Goal: Task Accomplishment & Management: Manage account settings

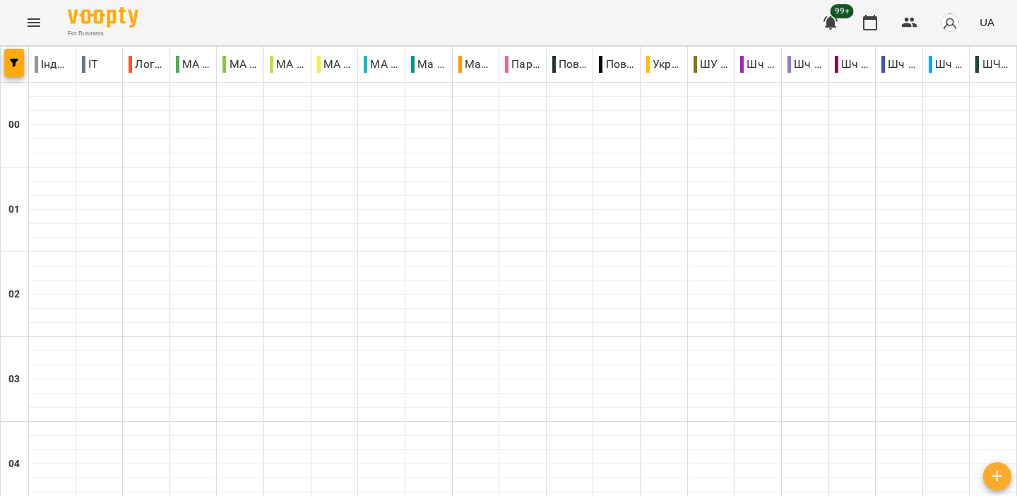
scroll to position [1408, 0]
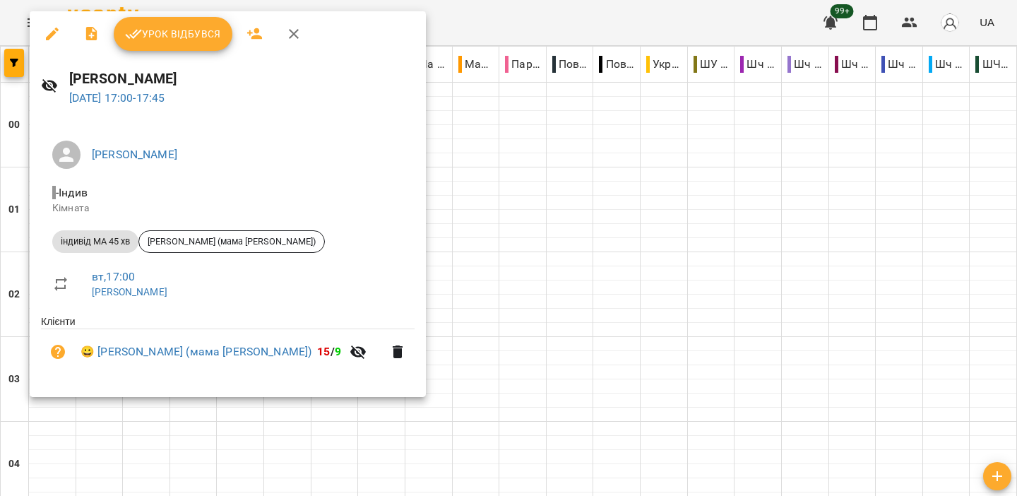
click at [160, 37] on span "Урок відбувся" at bounding box center [173, 33] width 96 height 17
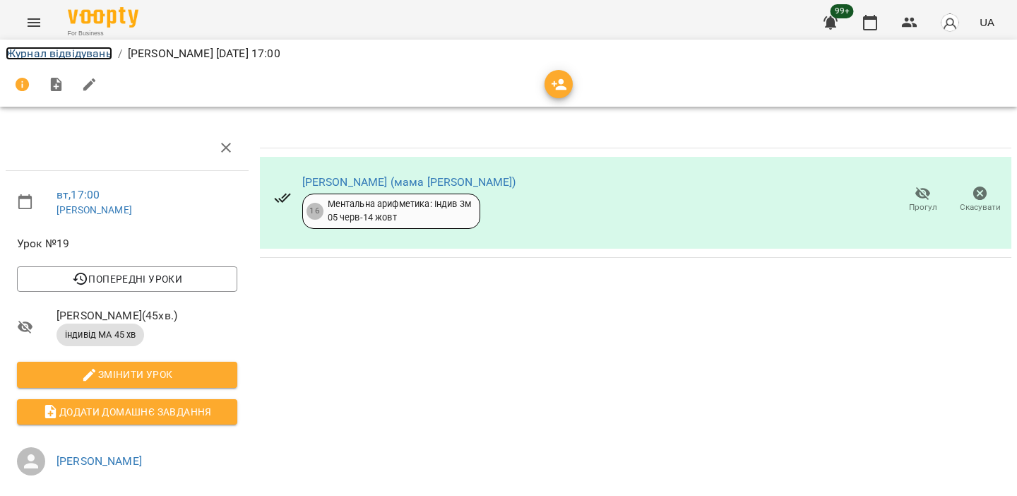
click at [32, 53] on link "Журнал відвідувань" at bounding box center [59, 53] width 107 height 13
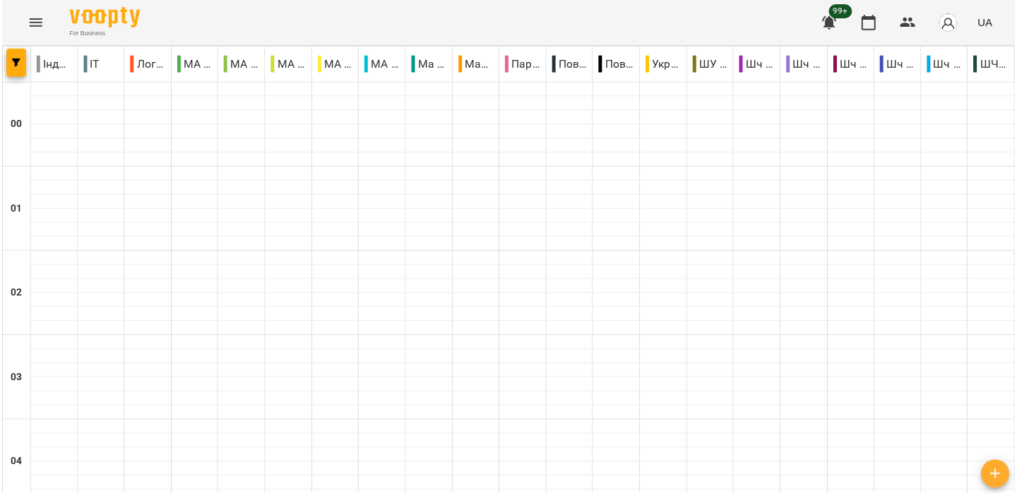
scroll to position [1256, 0]
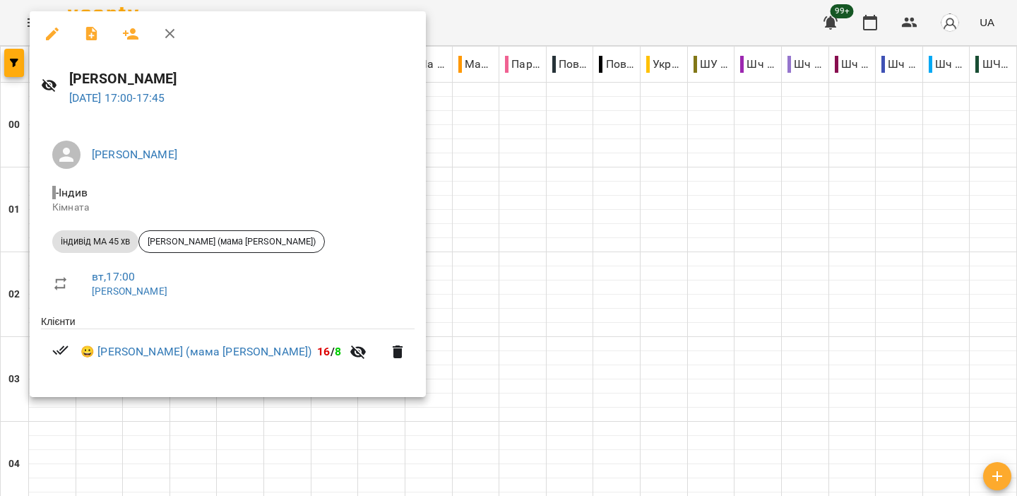
click at [540, 25] on div at bounding box center [508, 248] width 1017 height 496
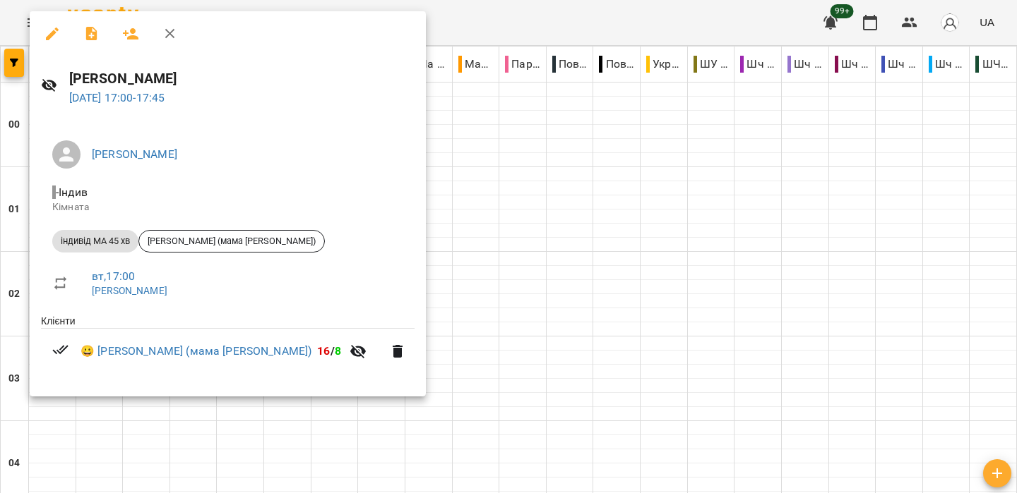
click at [530, 20] on div at bounding box center [508, 246] width 1017 height 493
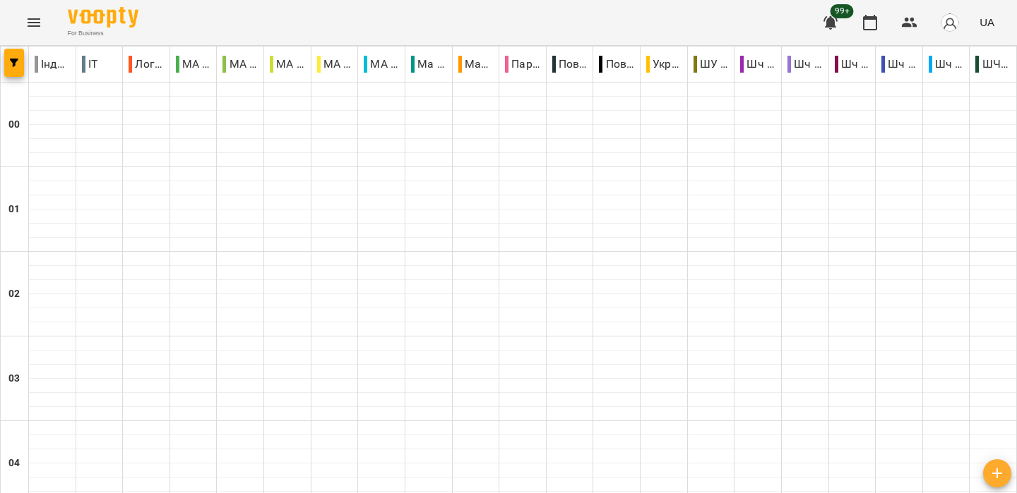
scroll to position [1451, 0]
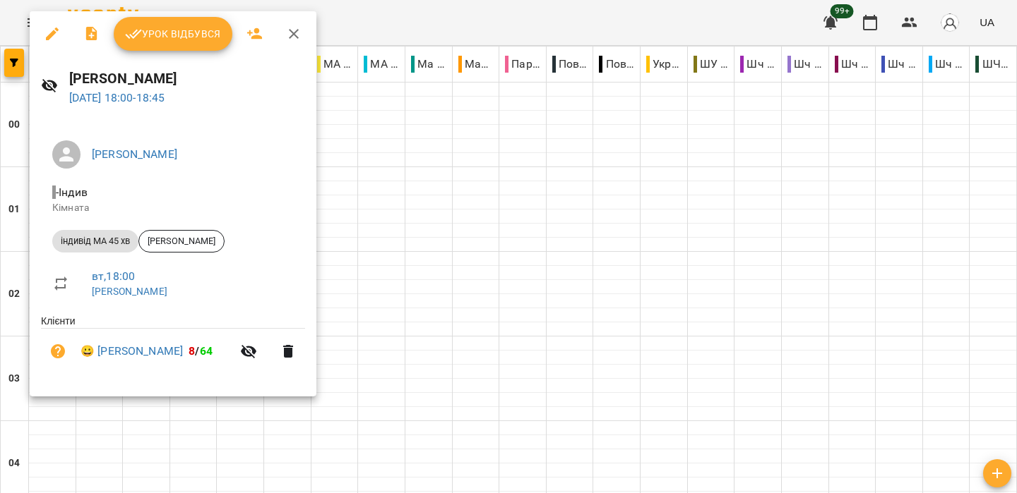
click at [472, 13] on div at bounding box center [508, 246] width 1017 height 493
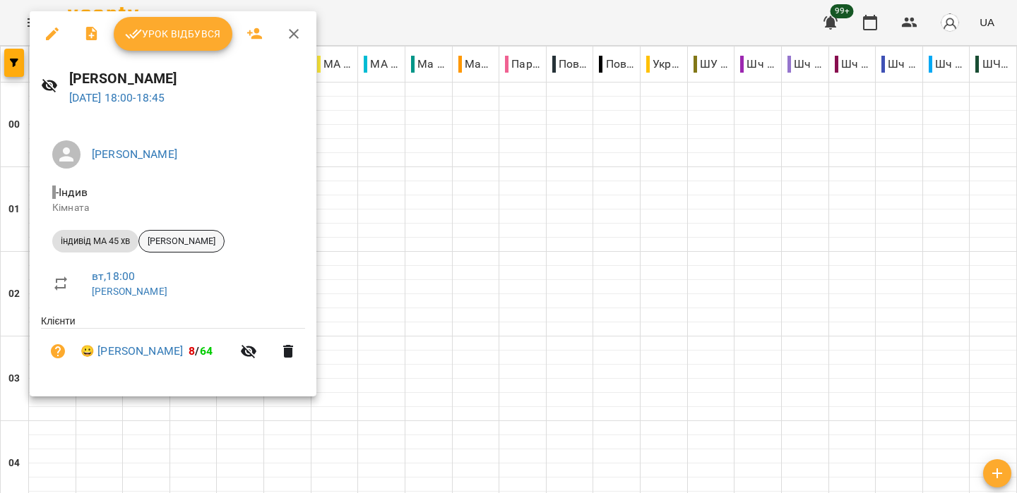
click at [181, 241] on span "[PERSON_NAME]" at bounding box center [181, 241] width 85 height 13
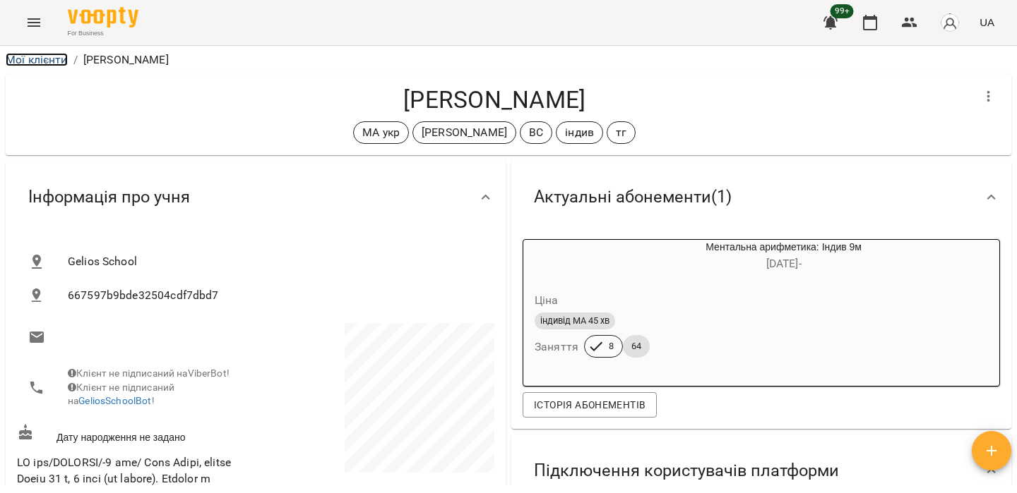
click at [18, 62] on link "Мої клієнти" at bounding box center [37, 59] width 62 height 13
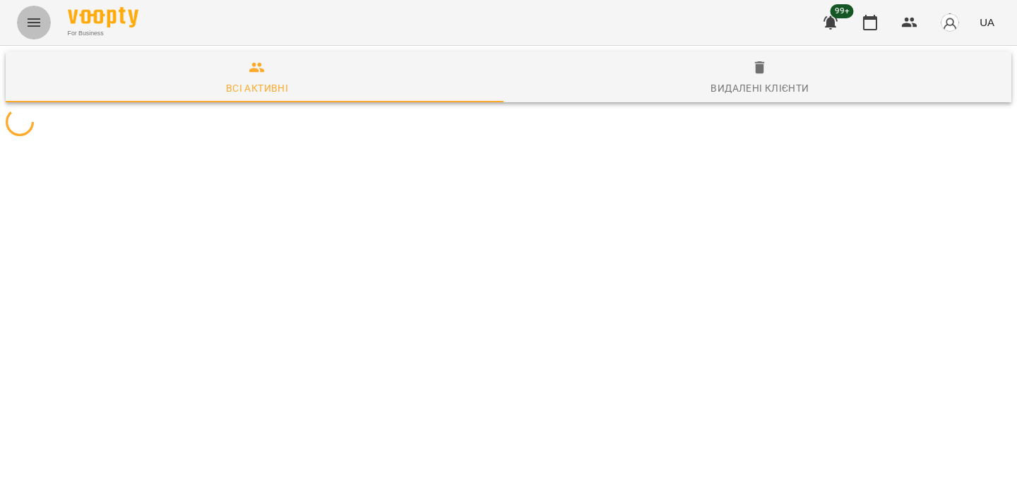
click at [37, 27] on icon "Menu" at bounding box center [33, 22] width 17 height 17
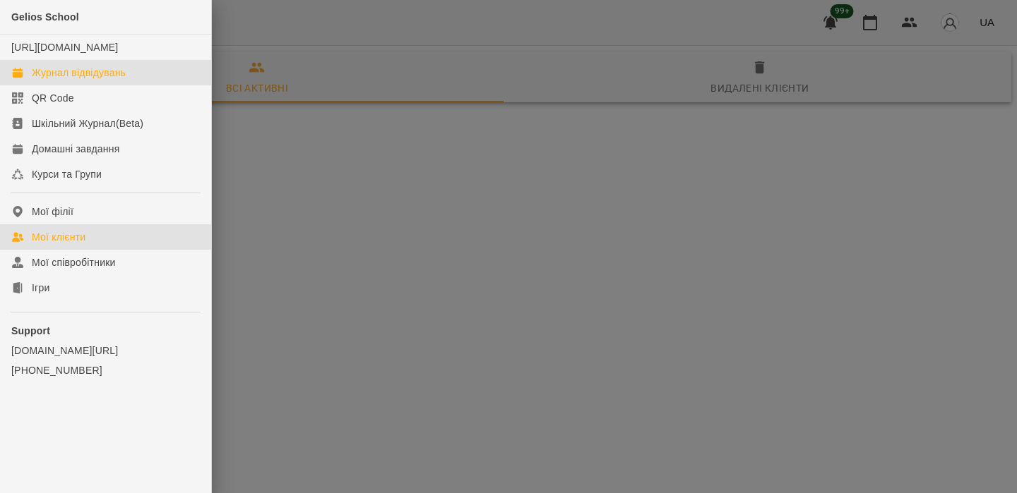
click at [47, 80] on div "Журнал відвідувань" at bounding box center [79, 73] width 94 height 14
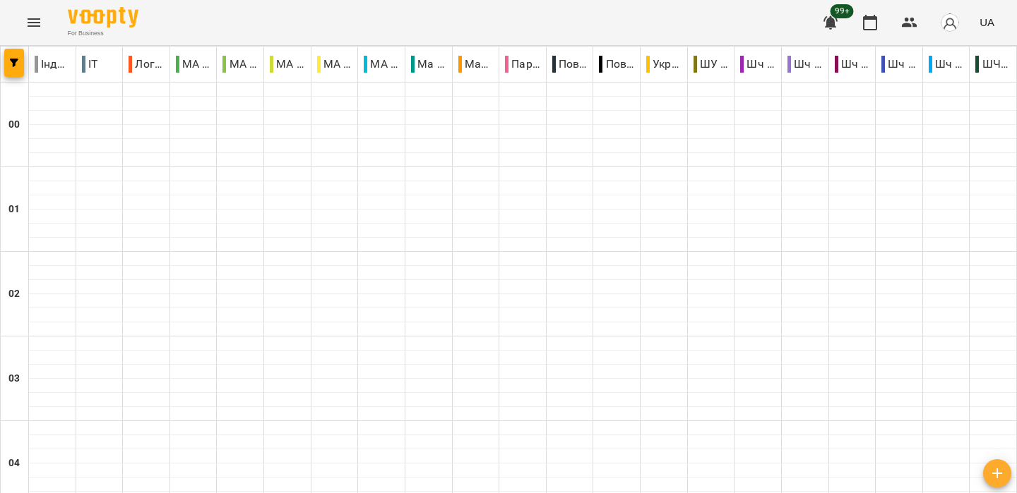
scroll to position [1420, 0]
